Goal: Task Accomplishment & Management: Manage account settings

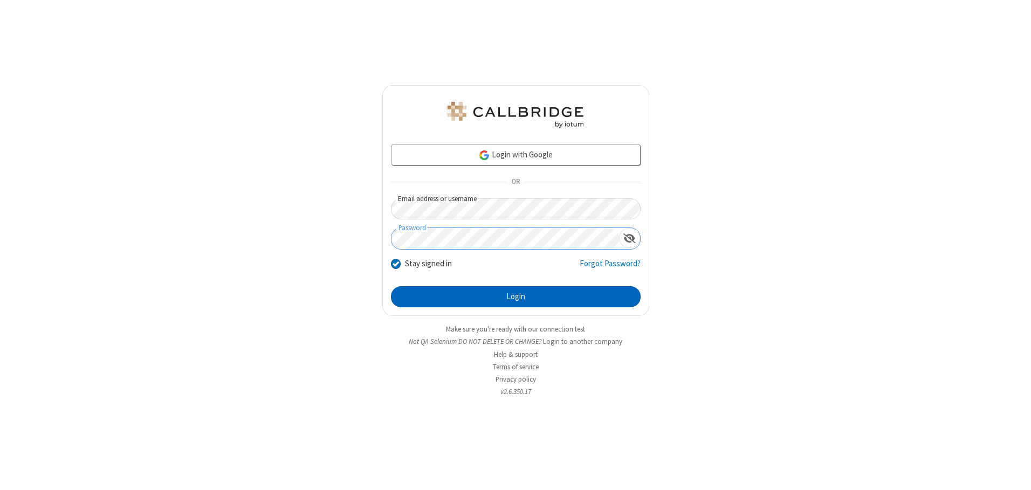
click at [516, 297] on button "Login" at bounding box center [516, 297] width 250 height 22
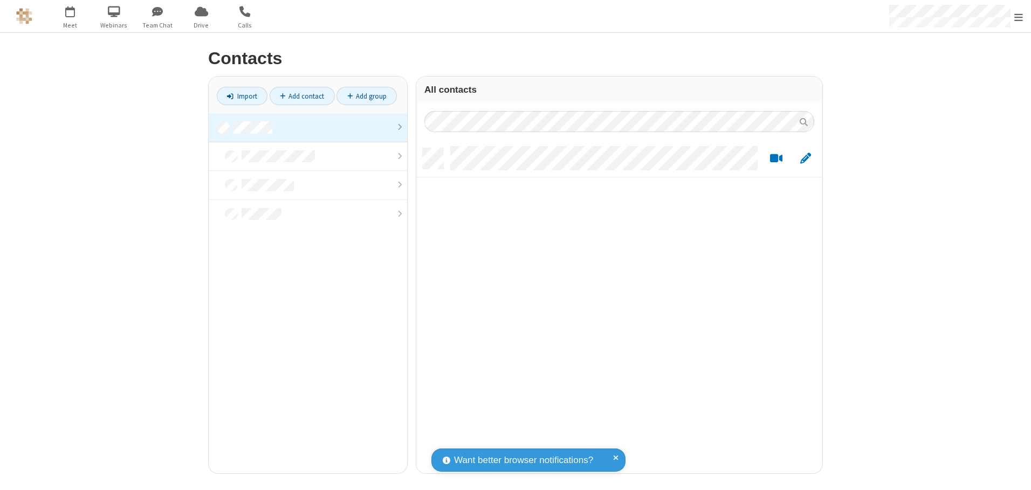
scroll to position [325, 398]
click at [308, 127] on link at bounding box center [308, 127] width 198 height 29
click at [302, 96] on link "Add contact" at bounding box center [302, 96] width 65 height 18
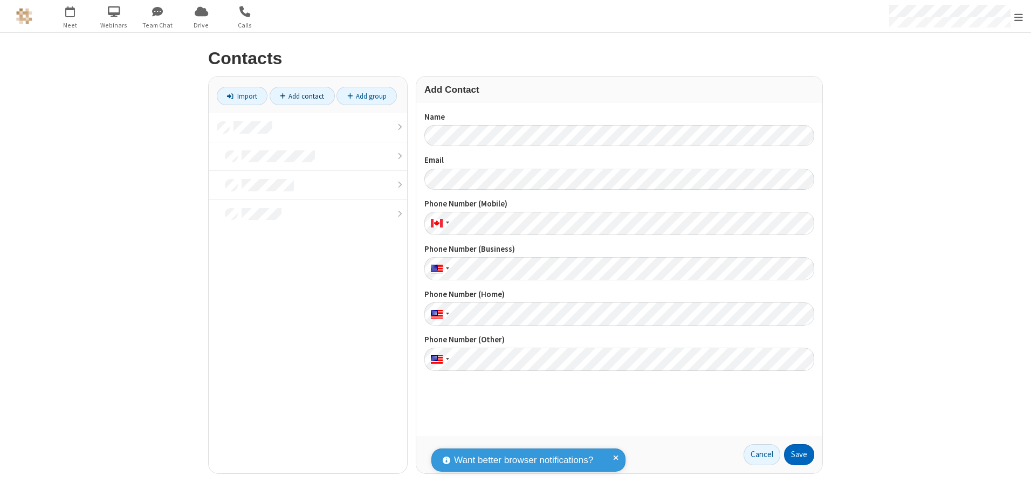
click at [799, 455] on button "Save" at bounding box center [799, 455] width 30 height 22
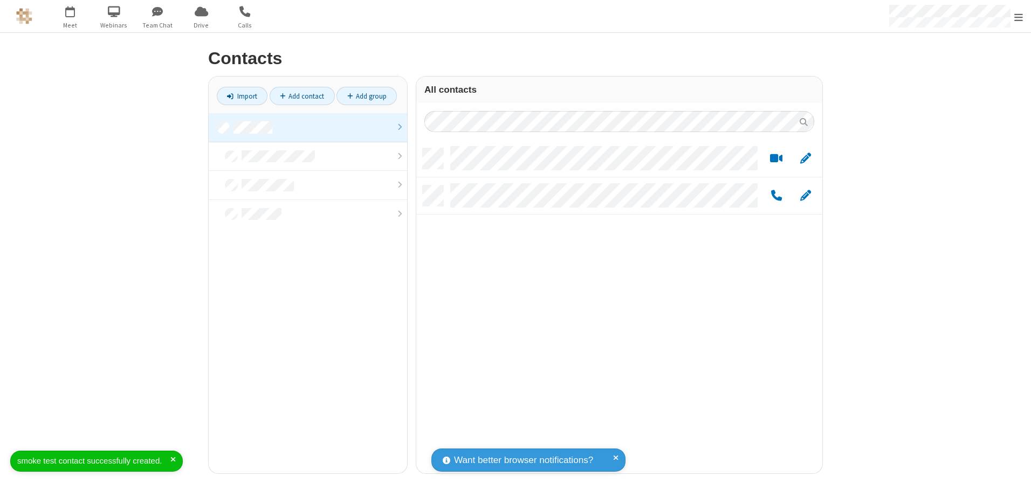
scroll to position [325, 398]
